Goal: Information Seeking & Learning: Learn about a topic

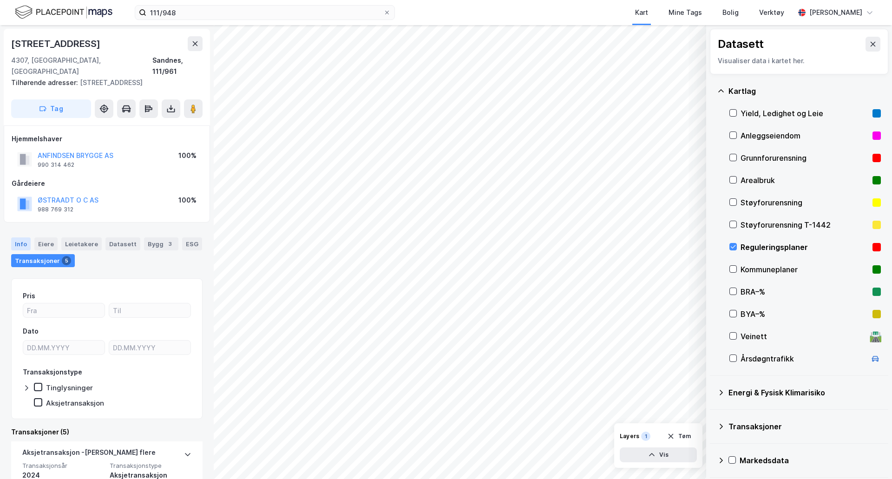
click at [20, 237] on div "Info" at bounding box center [21, 243] width 20 height 13
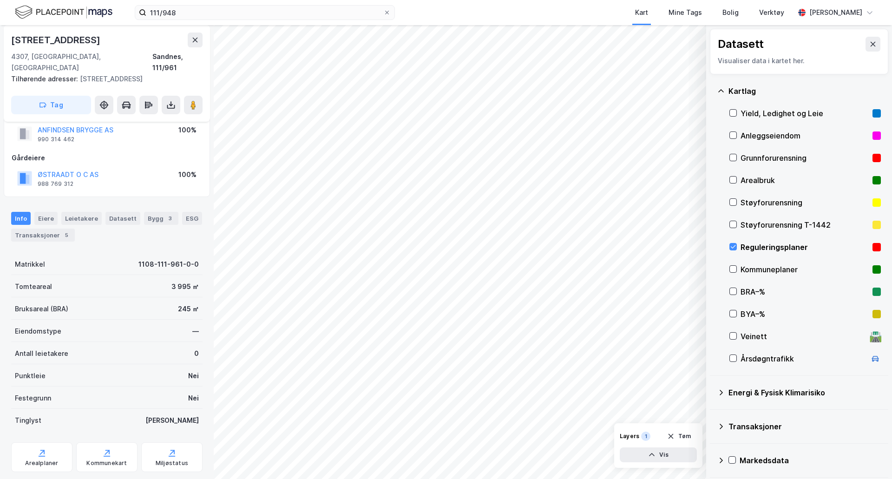
scroll to position [38, 0]
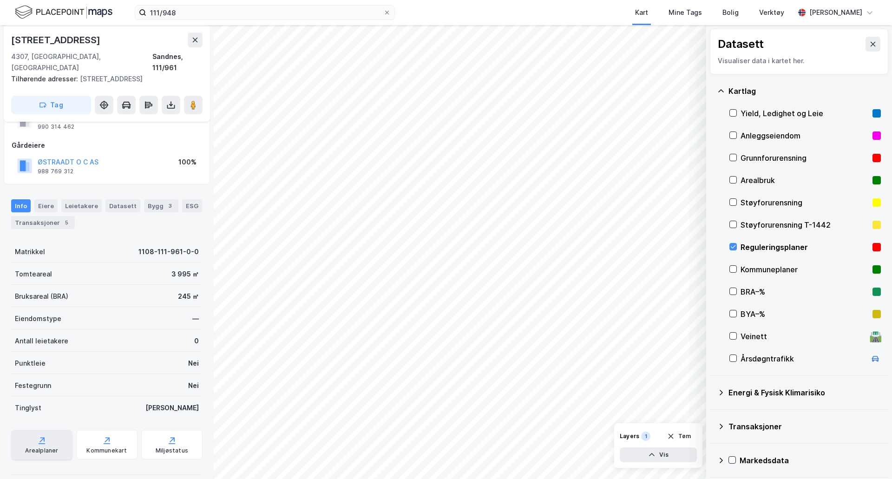
click at [52, 430] on div "Arealplaner" at bounding box center [41, 445] width 61 height 30
click at [737, 247] on div "Reguleringsplaner" at bounding box center [804, 247] width 151 height 22
click at [738, 179] on div "Arealbruk" at bounding box center [804, 180] width 151 height 22
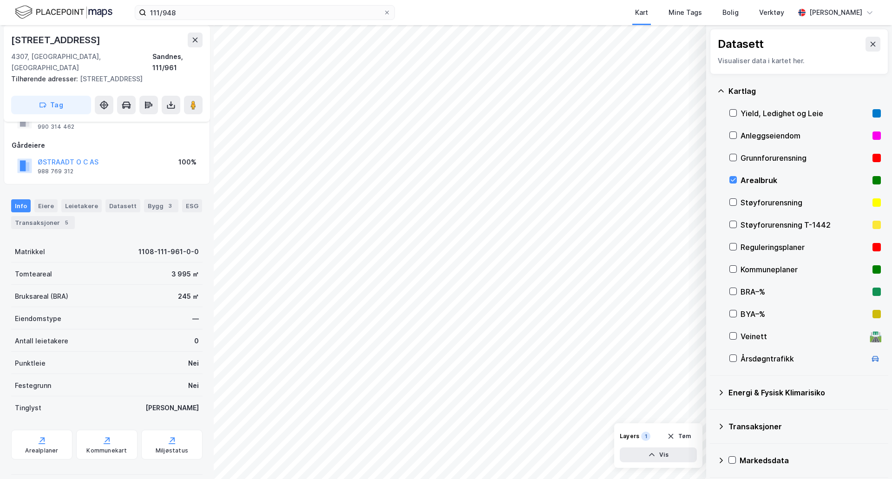
click at [738, 179] on div "Arealbruk" at bounding box center [804, 180] width 151 height 22
click at [734, 241] on div "Reguleringsplaner" at bounding box center [804, 247] width 151 height 22
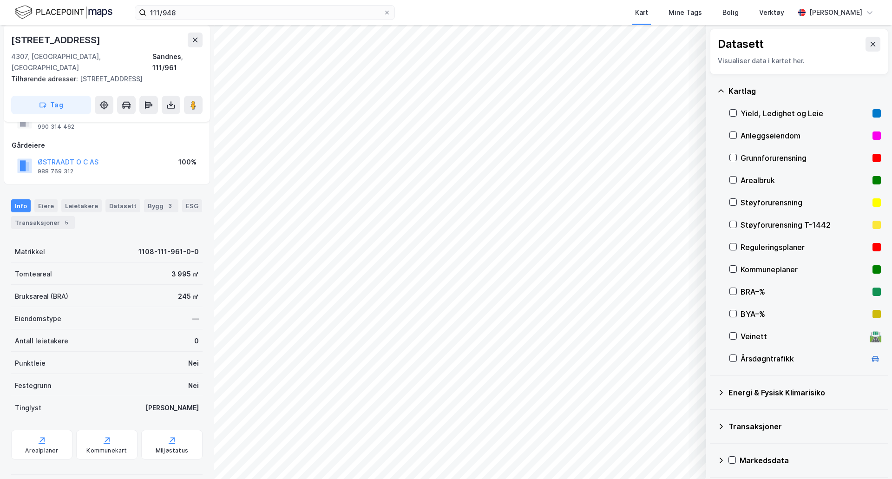
click at [734, 241] on div "Reguleringsplaner" at bounding box center [804, 247] width 151 height 22
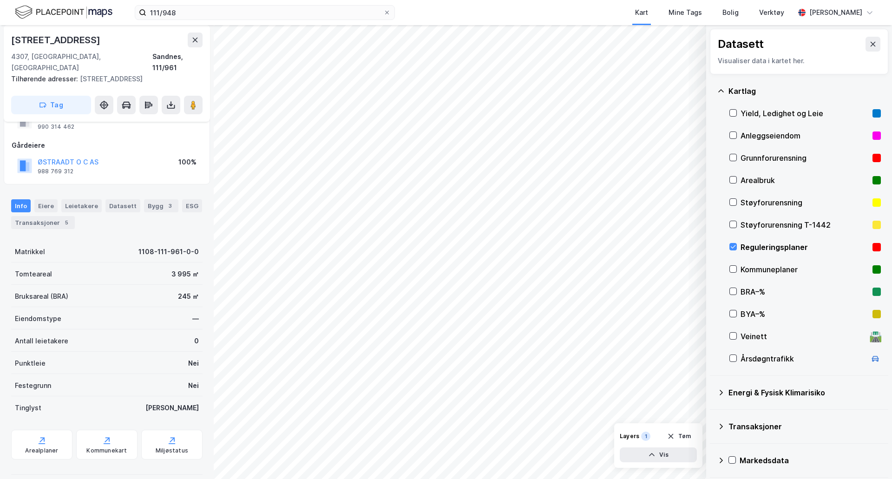
click at [734, 241] on div "Reguleringsplaner" at bounding box center [804, 247] width 151 height 22
click at [750, 248] on div "Reguleringsplaner" at bounding box center [804, 246] width 128 height 11
